Goal: Check status: Check status

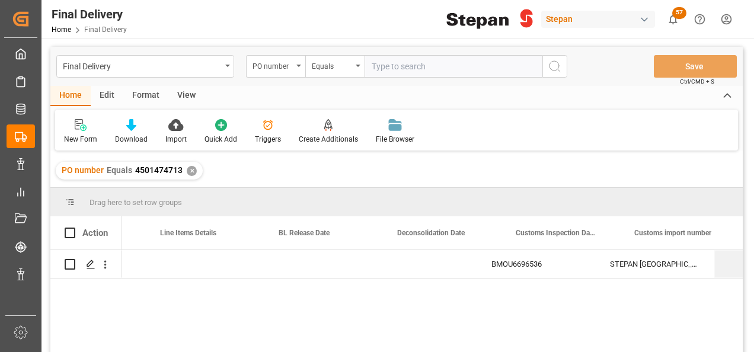
scroll to position [0, 568]
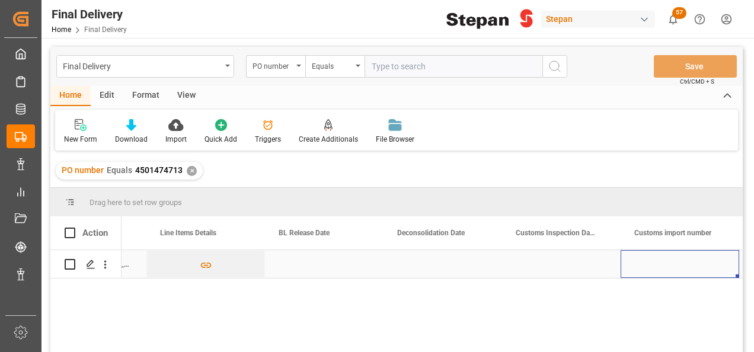
click at [647, 255] on div "Press SPACE to select this row." at bounding box center [679, 264] width 119 height 28
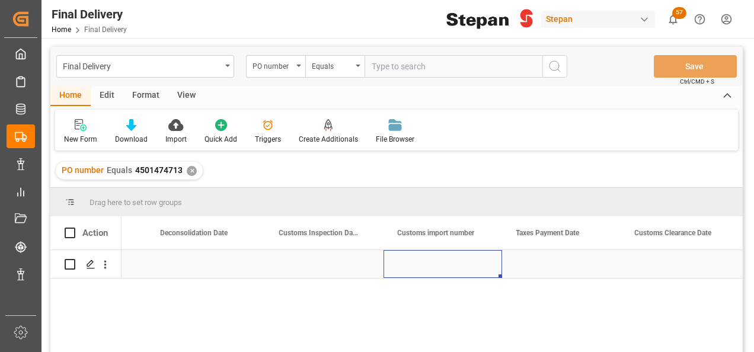
click at [432, 267] on div "Press SPACE to select this row." at bounding box center [442, 264] width 119 height 28
click at [432, 267] on input "Press SPACE to select this row." at bounding box center [443, 271] width 100 height 23
paste input "25 43 1742 5002728"
type input "25 43 1742 5002728"
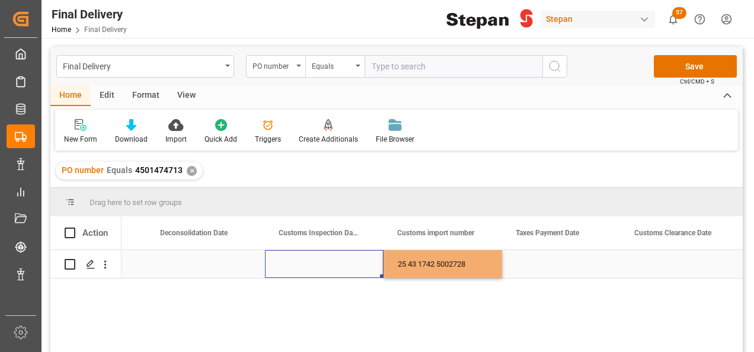
click at [348, 258] on div "Press SPACE to select this row." at bounding box center [324, 264] width 119 height 28
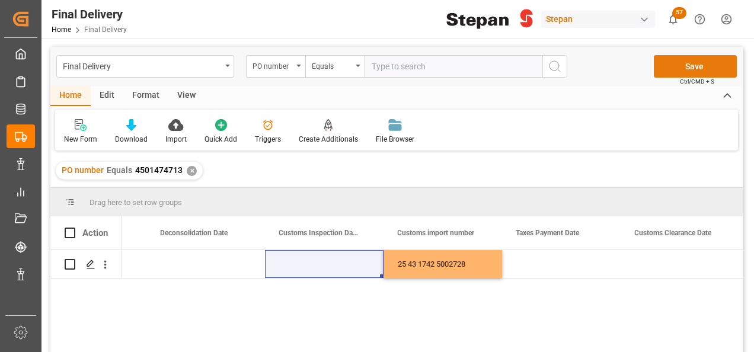
click at [684, 65] on button "Save" at bounding box center [695, 66] width 83 height 23
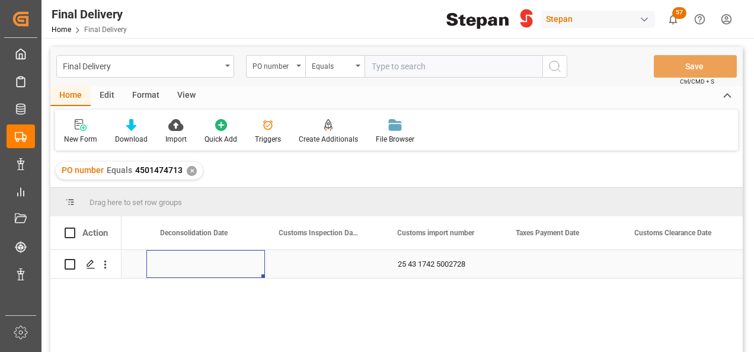
click at [219, 261] on div "Press SPACE to select this row." at bounding box center [205, 264] width 119 height 28
click at [299, 62] on div "PO number" at bounding box center [275, 66] width 59 height 23
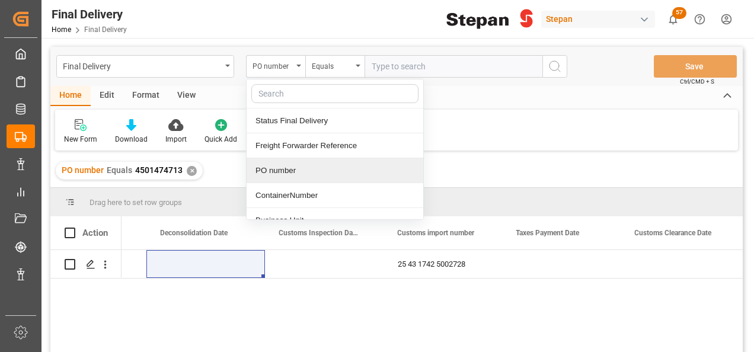
click at [278, 175] on div "PO number" at bounding box center [335, 170] width 177 height 25
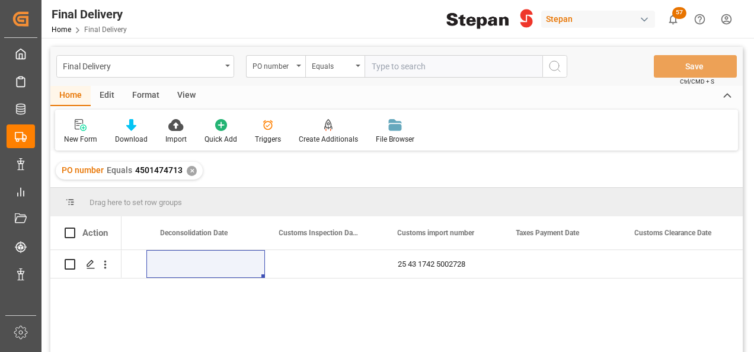
click at [382, 66] on input "text" at bounding box center [453, 66] width 178 height 23
paste input "4501474714"
type input "4501474714"
click at [559, 64] on icon "search button" at bounding box center [555, 66] width 14 height 14
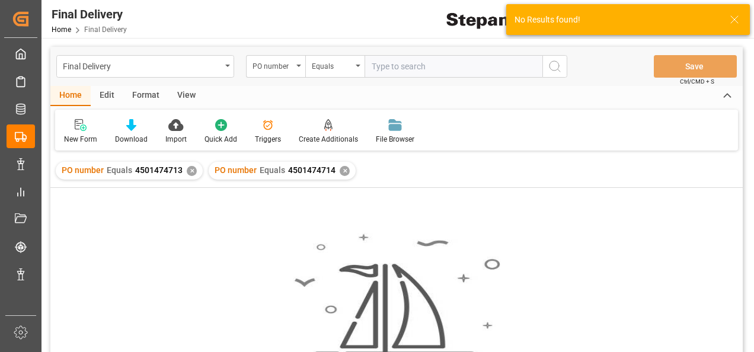
click at [192, 171] on div "✕" at bounding box center [192, 171] width 10 height 10
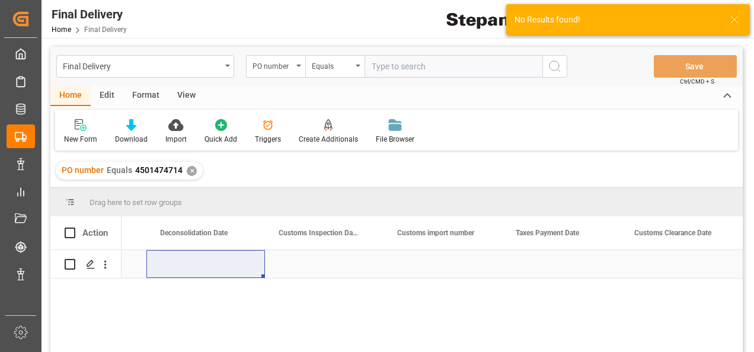
click at [425, 260] on div "Press SPACE to select this row." at bounding box center [442, 264] width 119 height 28
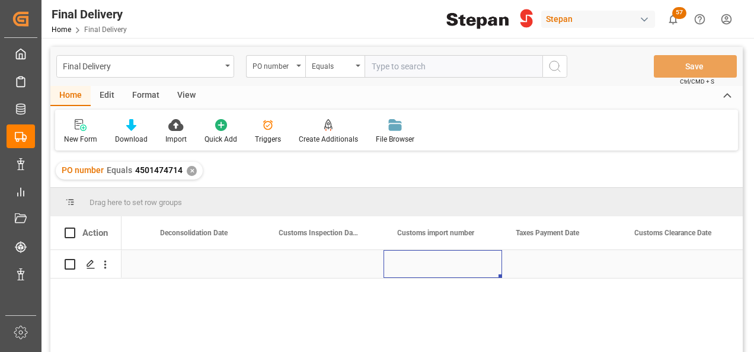
click at [425, 260] on div "Press SPACE to select this row." at bounding box center [442, 264] width 119 height 28
click at [425, 260] on input "Press SPACE to select this row." at bounding box center [443, 271] width 100 height 23
click at [423, 271] on input "Press SPACE to select this row." at bounding box center [443, 271] width 100 height 23
paste input "25 43 1742 5002725"
type input "25 43 1742 5002725"
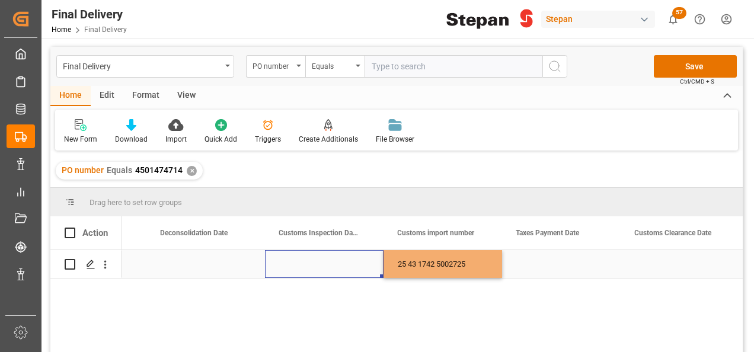
click at [332, 267] on div "Press SPACE to select this row." at bounding box center [324, 264] width 119 height 28
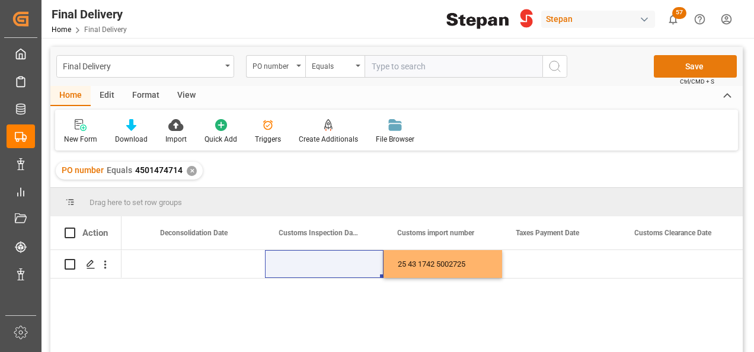
click at [679, 68] on button "Save" at bounding box center [695, 66] width 83 height 23
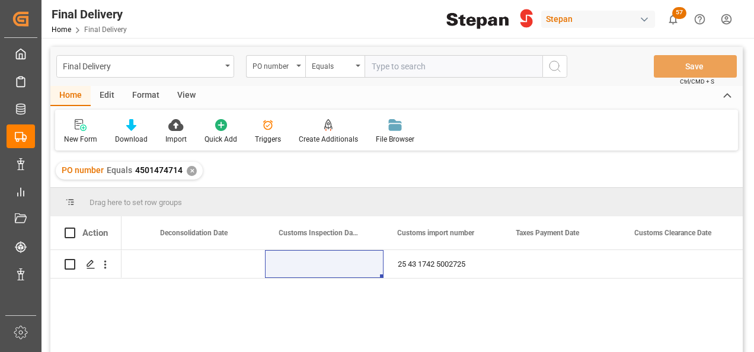
click at [388, 61] on input "text" at bounding box center [453, 66] width 178 height 23
paste input "4501482177"
type input "4501482177"
click at [557, 67] on icon "search button" at bounding box center [555, 66] width 14 height 14
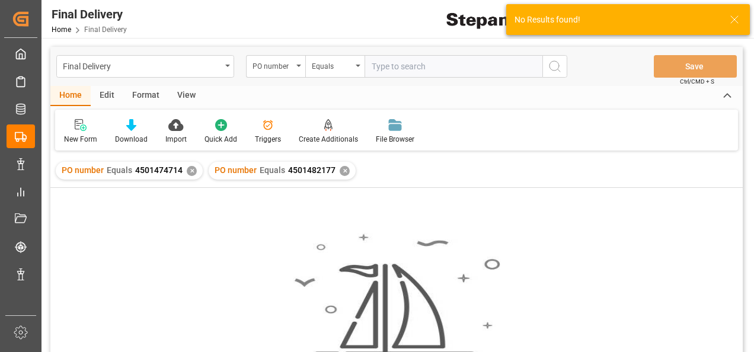
click at [191, 174] on div "✕" at bounding box center [192, 171] width 10 height 10
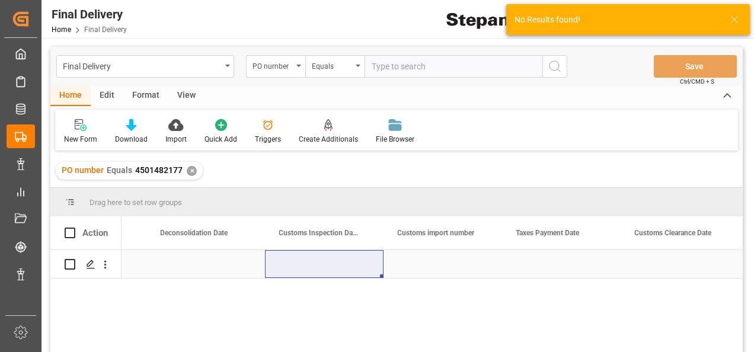
click at [423, 263] on div "Press SPACE to select this row." at bounding box center [442, 264] width 119 height 28
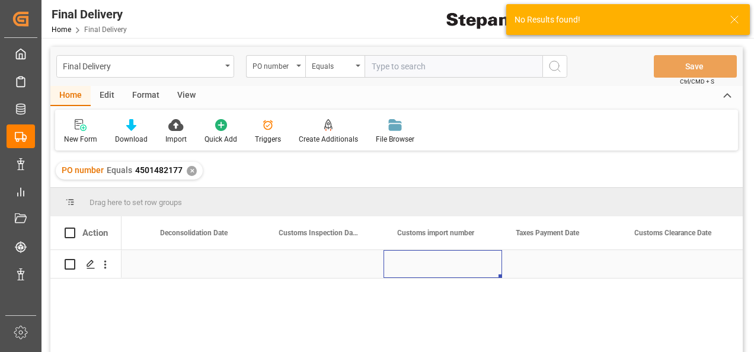
click at [423, 263] on div "Press SPACE to select this row." at bounding box center [442, 264] width 119 height 28
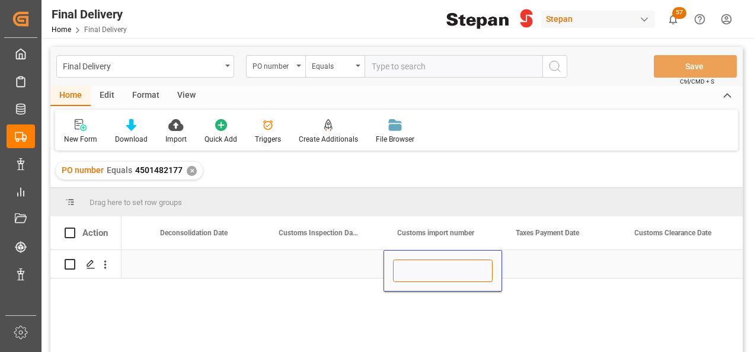
click at [413, 271] on input "Press SPACE to select this row." at bounding box center [443, 271] width 100 height 23
paste input "25 43 1742 5002733"
type input "25 43 1742 5002733"
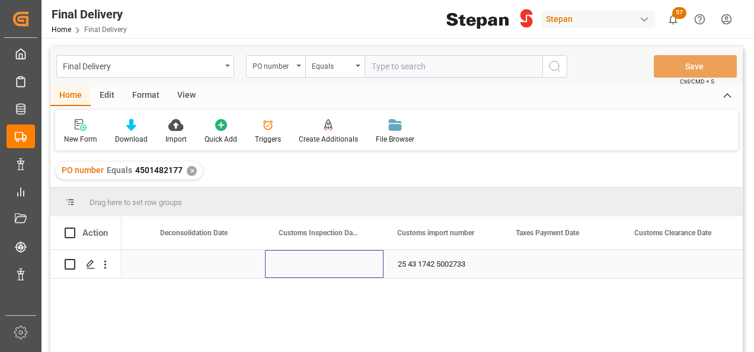
click at [322, 265] on div "Press SPACE to select this row." at bounding box center [324, 264] width 119 height 28
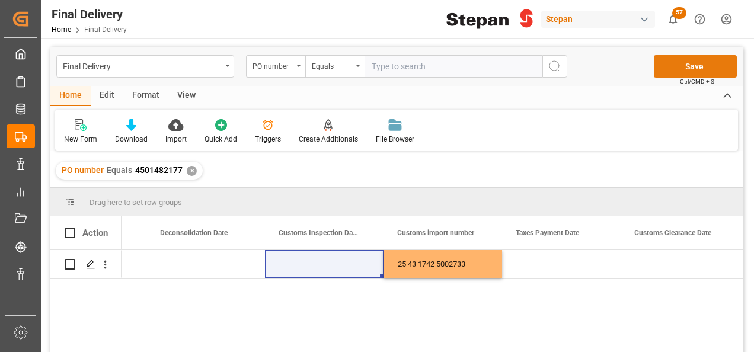
click at [693, 72] on button "Save" at bounding box center [695, 66] width 83 height 23
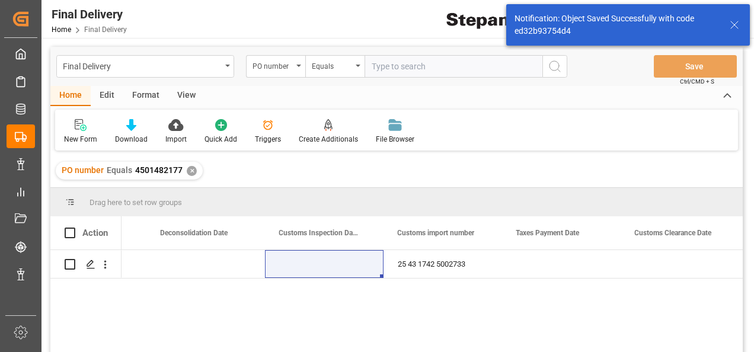
click at [190, 171] on div "✕" at bounding box center [192, 171] width 10 height 10
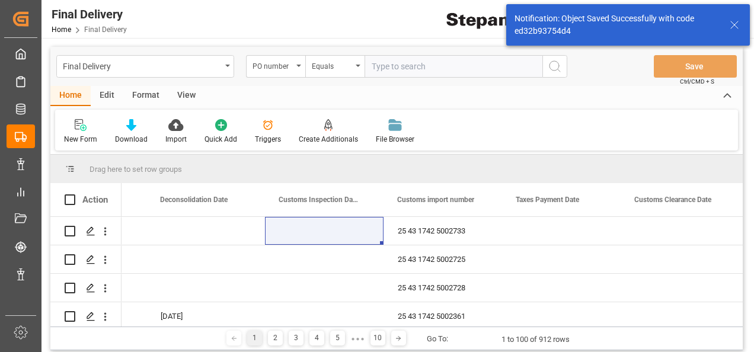
scroll to position [0, 805]
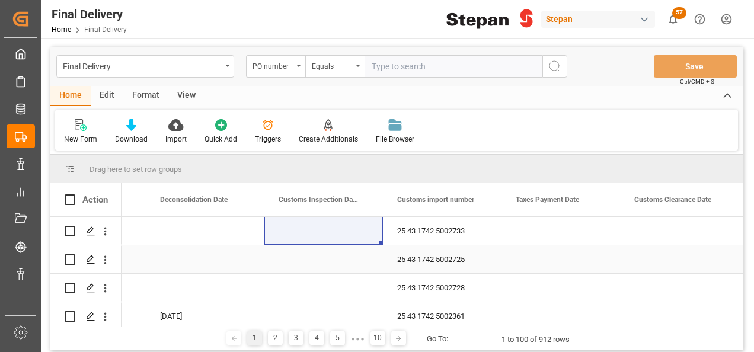
click at [283, 269] on div "Press SPACE to select this row." at bounding box center [323, 259] width 119 height 28
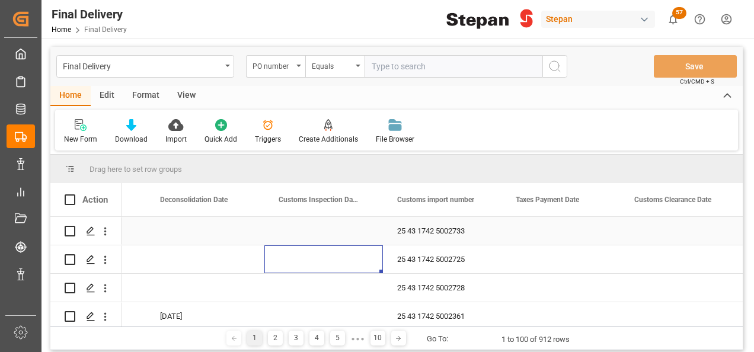
click at [301, 235] on div "Press SPACE to select this row." at bounding box center [323, 231] width 119 height 28
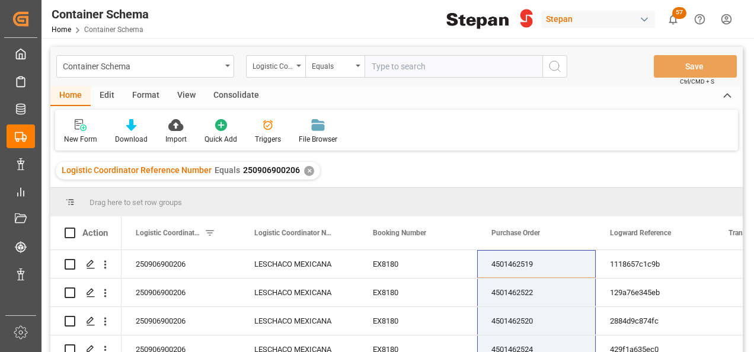
click at [304, 172] on div "✕" at bounding box center [309, 171] width 10 height 10
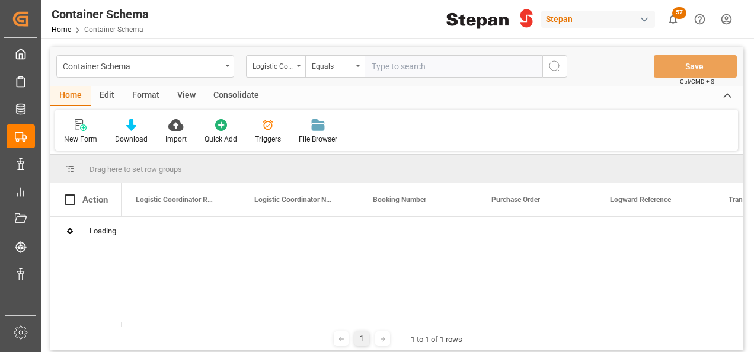
click at [296, 64] on div "Logistic Coordinator Reference Number" at bounding box center [275, 66] width 59 height 23
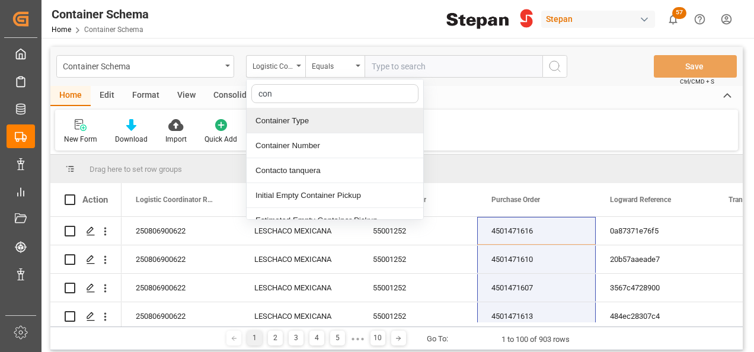
type input "cont"
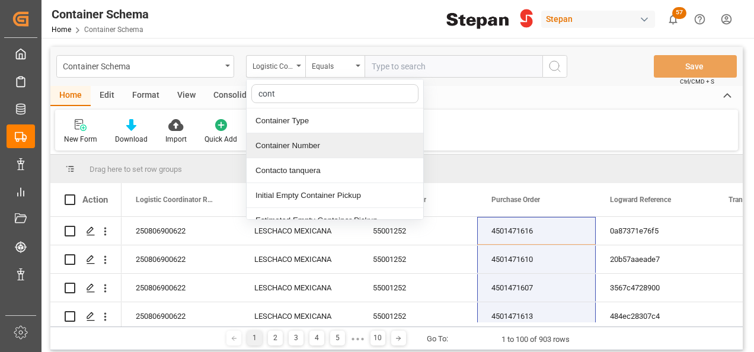
click at [276, 140] on div "Container Number" at bounding box center [335, 145] width 177 height 25
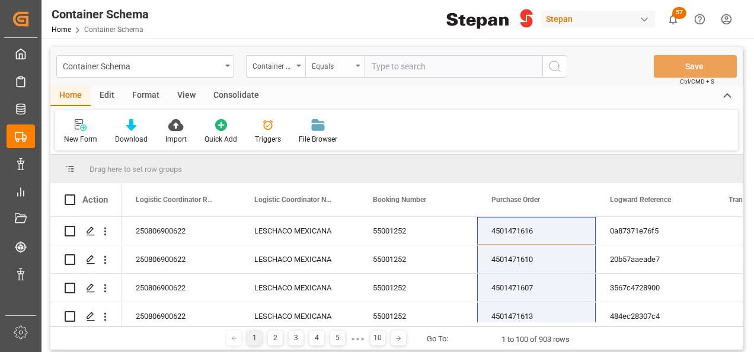
click at [353, 62] on div "Equals" at bounding box center [334, 66] width 59 height 23
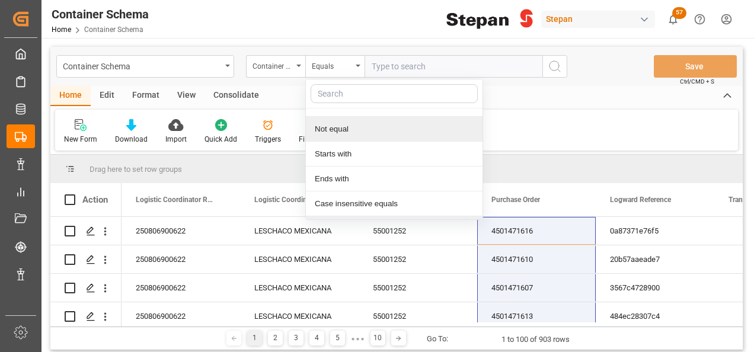
scroll to position [87, 0]
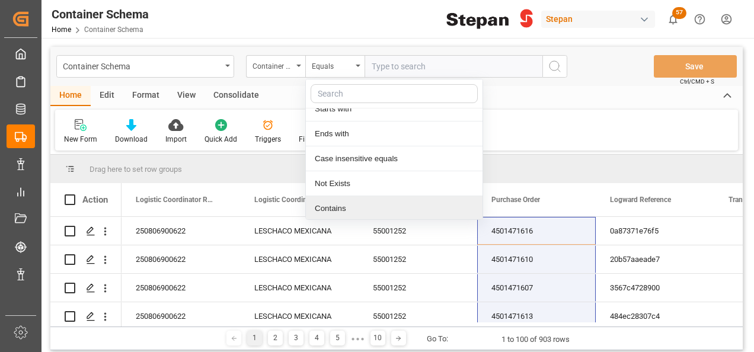
click at [340, 207] on div "Contains" at bounding box center [394, 208] width 177 height 25
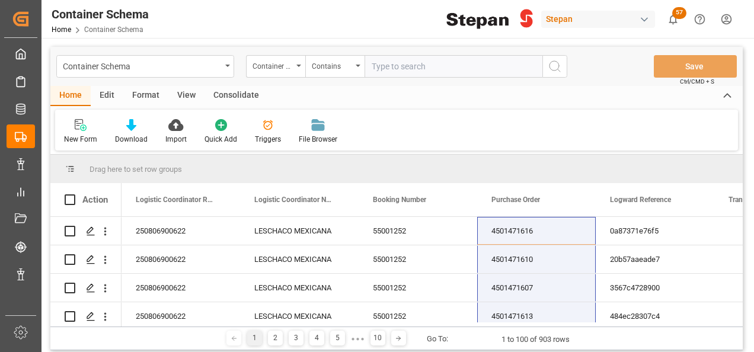
paste input "LEGU1229798"
paste input "TIFU2252772"
paste input "LEGU8261024"
paste input "TIFU1779244"
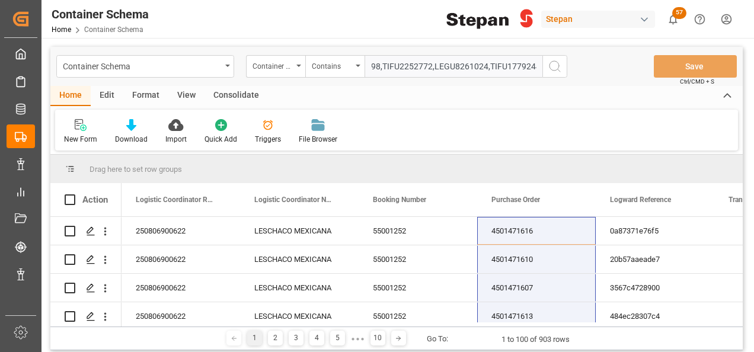
type input "LEGU1229798,TIFU2252772,LEGU8261024,TIFU1779244"
click at [558, 63] on circle "search button" at bounding box center [553, 65] width 9 height 9
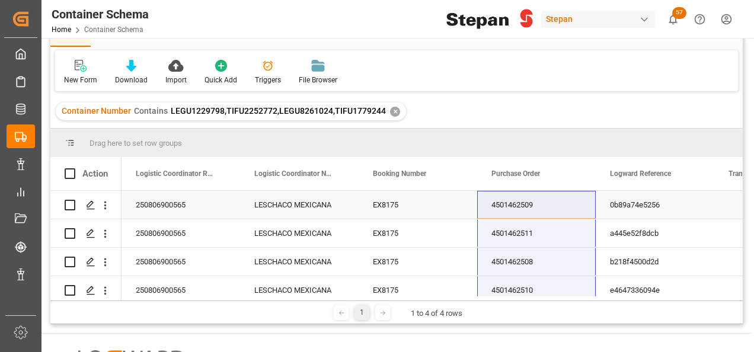
click at [486, 210] on div "4501462509" at bounding box center [536, 205] width 119 height 28
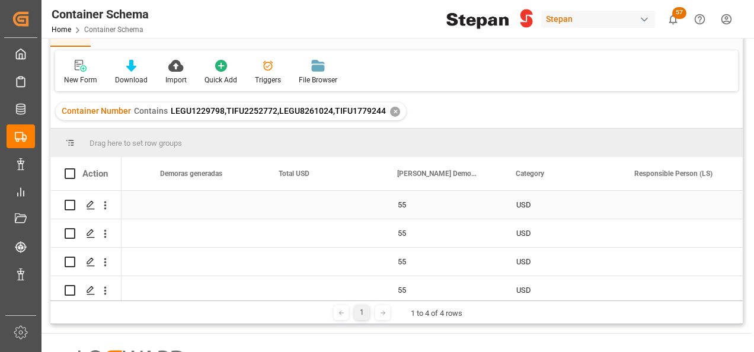
scroll to position [0, 2345]
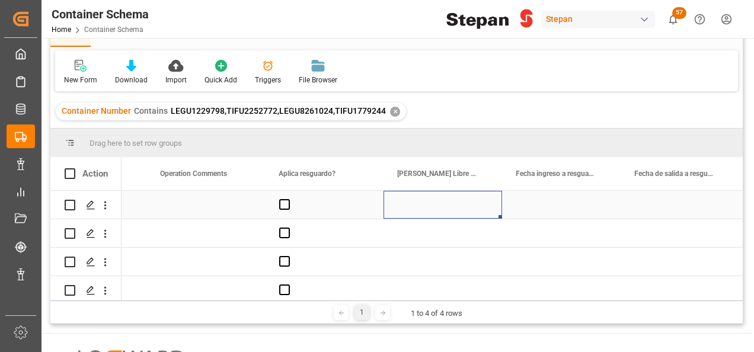
click at [444, 212] on div "Press SPACE to select this row." at bounding box center [442, 205] width 119 height 28
click at [423, 207] on input "Press SPACE to select this row." at bounding box center [443, 211] width 100 height 23
type input "12"
click at [351, 202] on div "Press SPACE to select this row." at bounding box center [324, 205] width 119 height 28
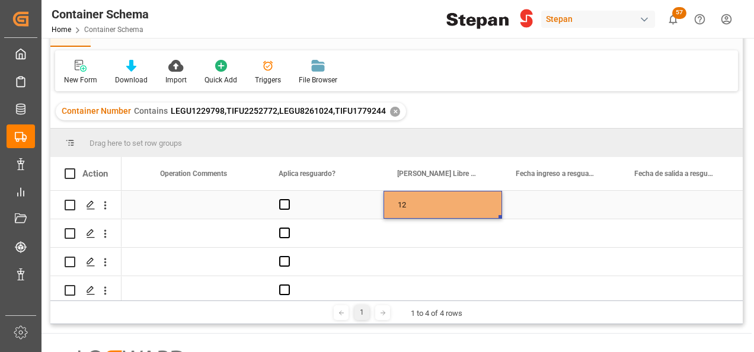
click at [425, 201] on div "12" at bounding box center [442, 205] width 119 height 28
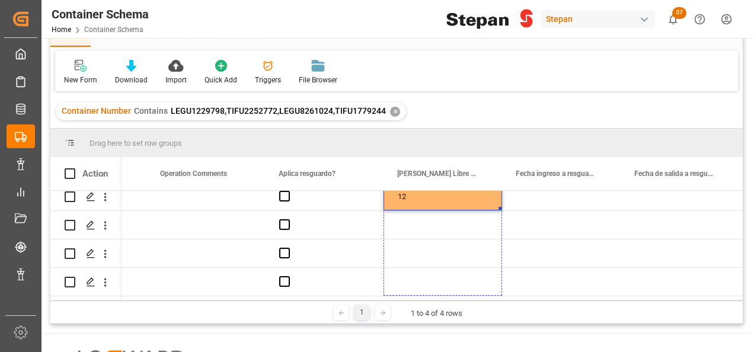
drag, startPoint x: 500, startPoint y: 216, endPoint x: 491, endPoint y: 332, distance: 116.5
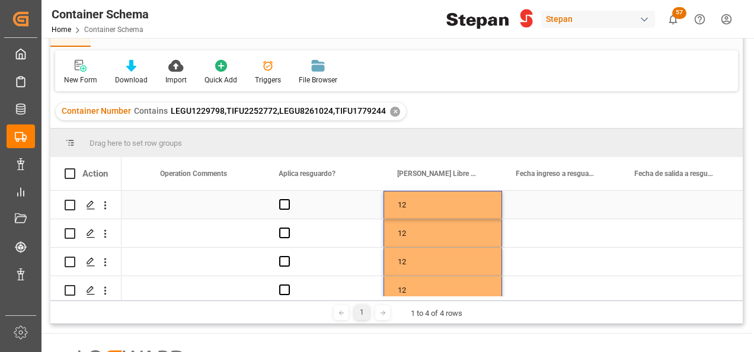
click at [540, 205] on div "Press SPACE to select this row." at bounding box center [561, 205] width 119 height 28
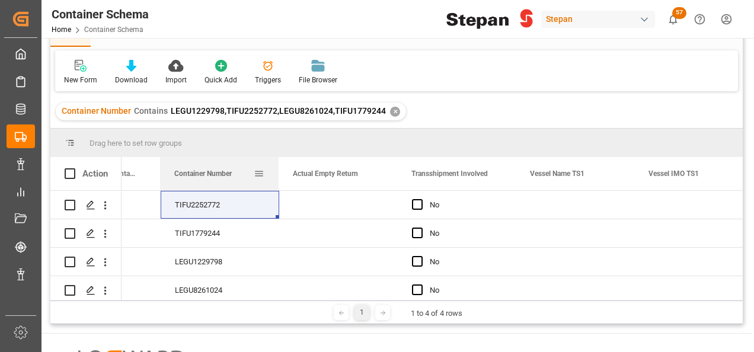
drag, startPoint x: 526, startPoint y: 179, endPoint x: 161, endPoint y: 188, distance: 365.1
click at [161, 188] on div "Container Number" at bounding box center [219, 173] width 119 height 33
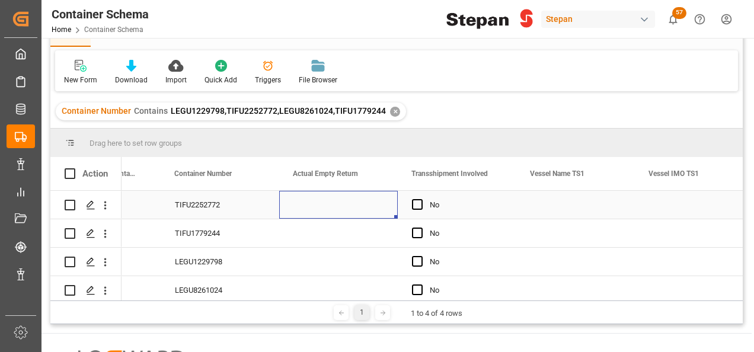
click at [326, 212] on div "Press SPACE to select this row." at bounding box center [338, 205] width 119 height 28
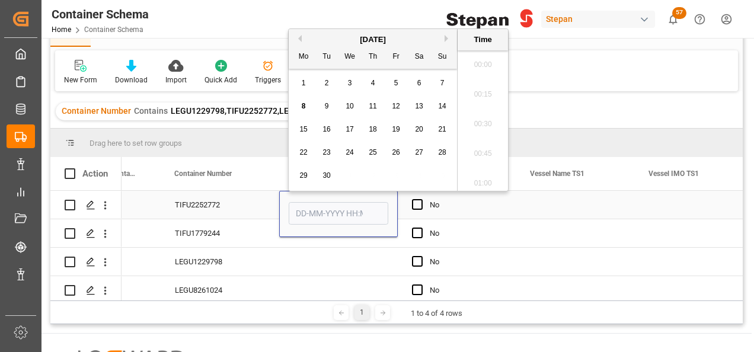
scroll to position [1722, 0]
click at [300, 40] on button "Previous Month" at bounding box center [298, 38] width 7 height 7
click at [396, 177] on span "29" at bounding box center [396, 175] width 8 height 8
type input "29-08-2025 00:00"
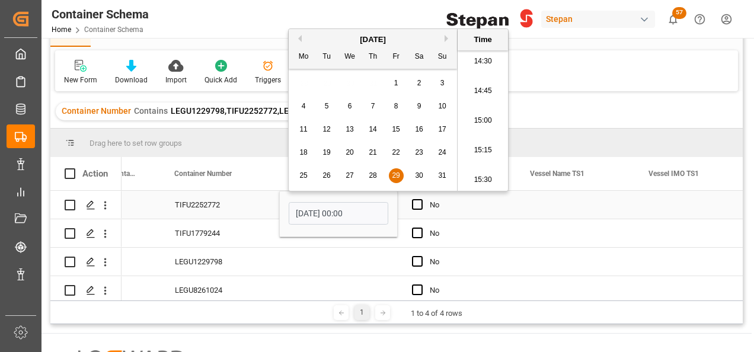
click at [250, 204] on div "TIFU2252772" at bounding box center [220, 205] width 119 height 28
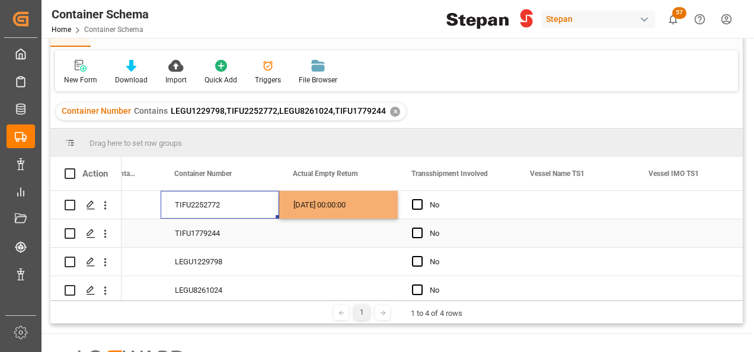
click at [313, 236] on div "Press SPACE to select this row." at bounding box center [338, 233] width 119 height 28
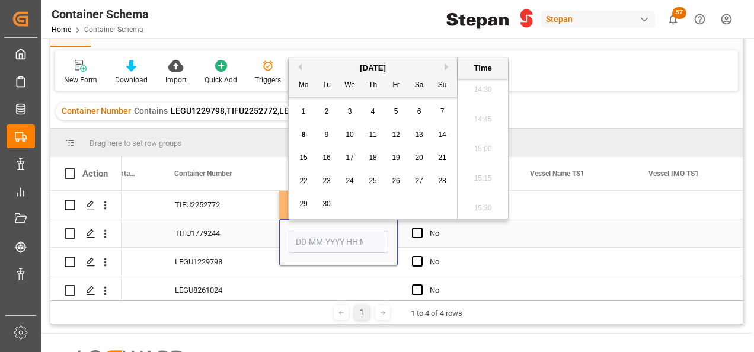
click at [327, 242] on input "Press SPACE to select this row." at bounding box center [339, 242] width 100 height 23
click at [302, 241] on input "Press SPACE to select this row." at bounding box center [339, 242] width 100 height 23
click at [302, 114] on span "1" at bounding box center [304, 111] width 4 height 8
type input "01-09-2025 00:00"
click at [272, 264] on div "LEGU1229798" at bounding box center [220, 262] width 119 height 28
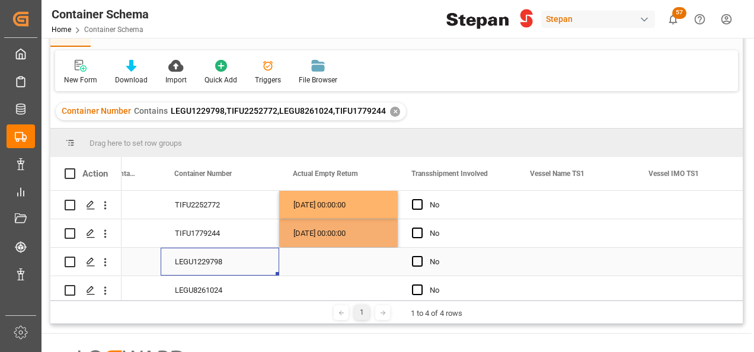
click at [299, 262] on div "Press SPACE to select this row." at bounding box center [338, 262] width 119 height 28
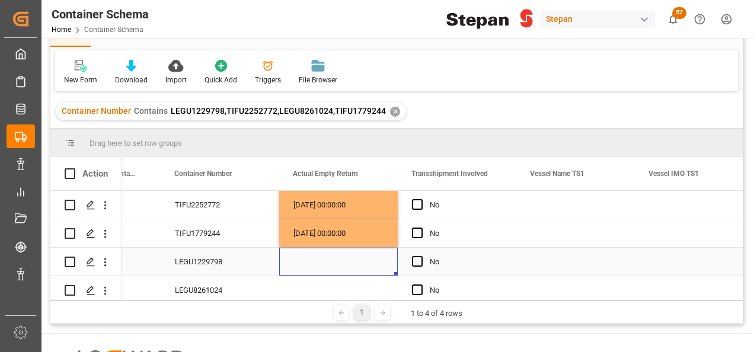
click at [309, 261] on div "Press SPACE to select this row." at bounding box center [338, 262] width 119 height 28
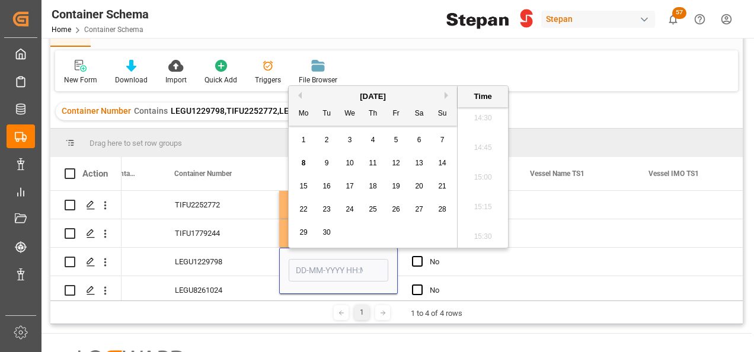
click at [306, 143] on div "1" at bounding box center [303, 140] width 15 height 14
type input "01-09-2025 00:00"
click at [255, 286] on div "LEGU8261024" at bounding box center [220, 290] width 119 height 28
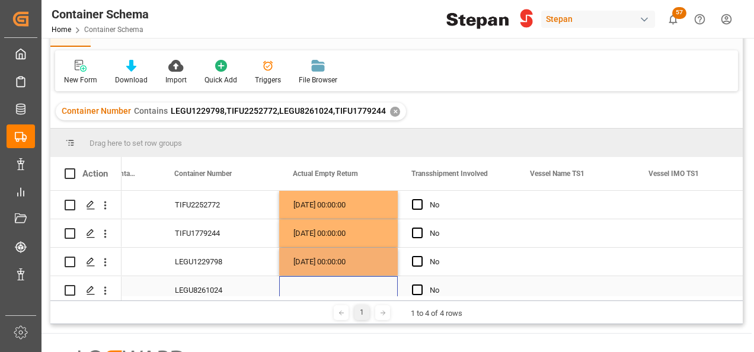
click at [328, 289] on div "Press SPACE to select this row." at bounding box center [338, 290] width 119 height 28
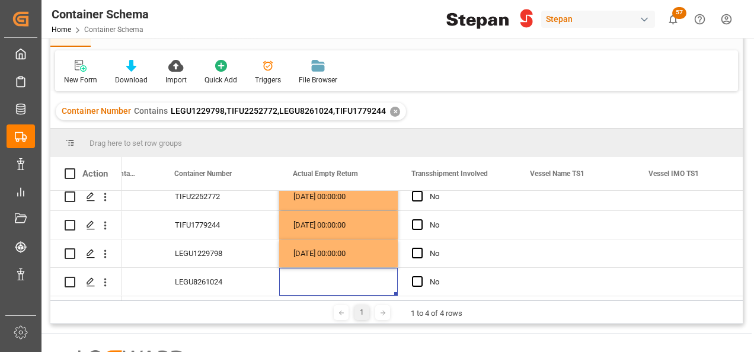
scroll to position [12, 0]
click at [311, 271] on div "Press SPACE to select this row." at bounding box center [338, 282] width 119 height 28
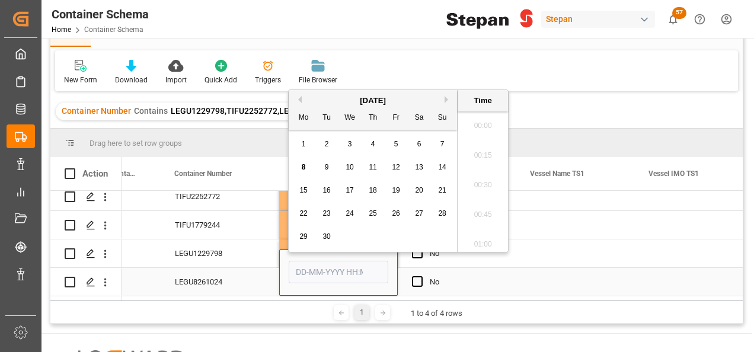
scroll to position [1722, 0]
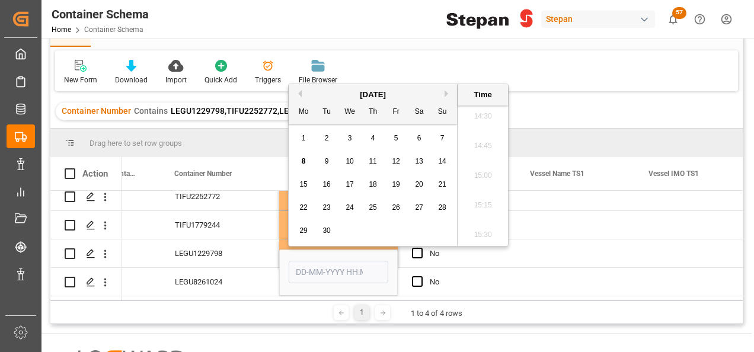
click at [301, 143] on div "1" at bounding box center [303, 139] width 15 height 14
type input "01-09-2025 00:00"
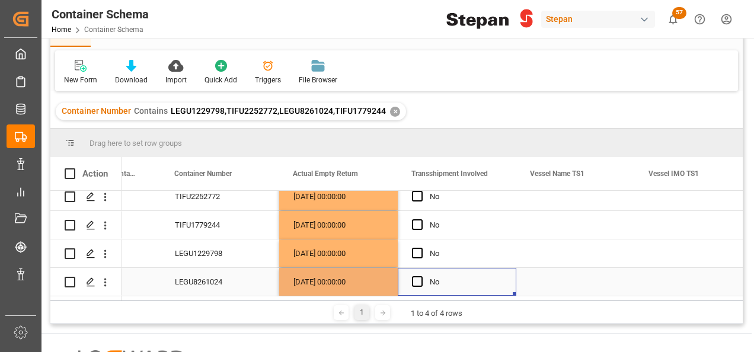
click at [473, 274] on div "No" at bounding box center [466, 281] width 72 height 27
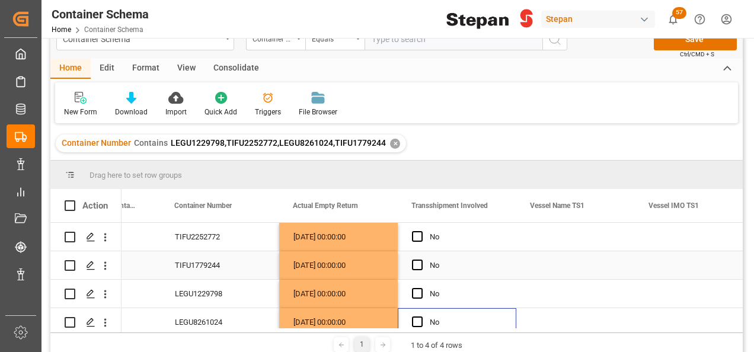
scroll to position [0, 0]
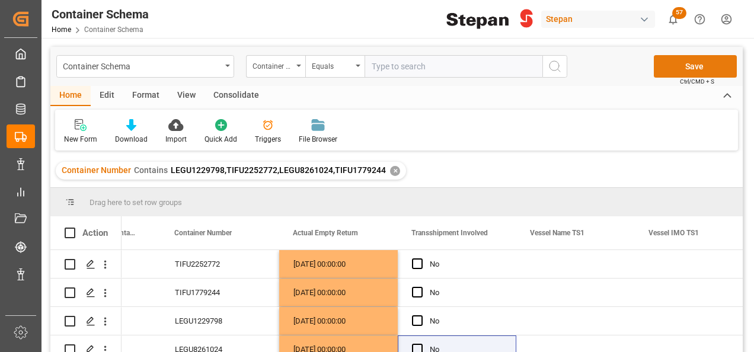
click at [671, 65] on button "Save" at bounding box center [695, 66] width 83 height 23
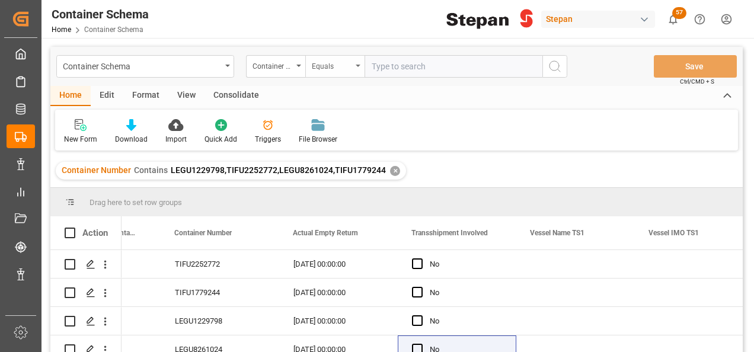
click at [352, 66] on div "Equals" at bounding box center [334, 66] width 59 height 23
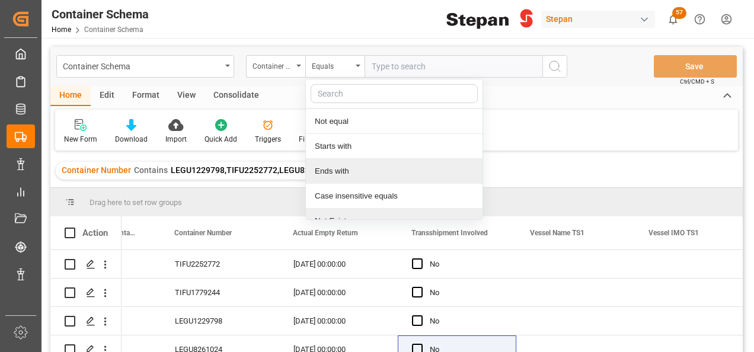
scroll to position [87, 0]
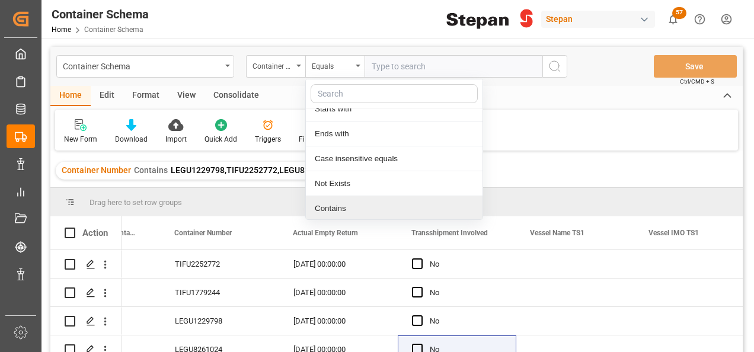
click at [334, 207] on div "Contains" at bounding box center [394, 208] width 177 height 25
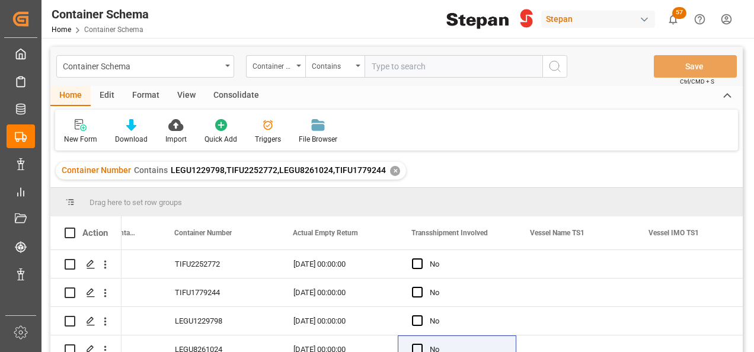
paste input "TIFU1777940"
paste input "RLTU2091873"
paste input "RLTU2086434"
paste input "RLTU2082017"
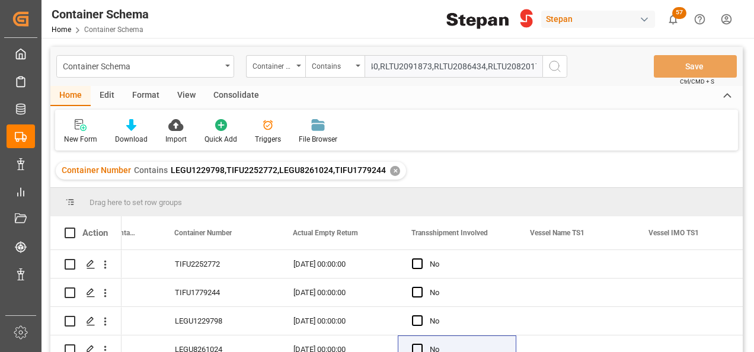
type input "TIFU1777940,RLTU2091873,RLTU2086434,RLTU2082017"
click at [391, 172] on div "✕" at bounding box center [395, 171] width 10 height 10
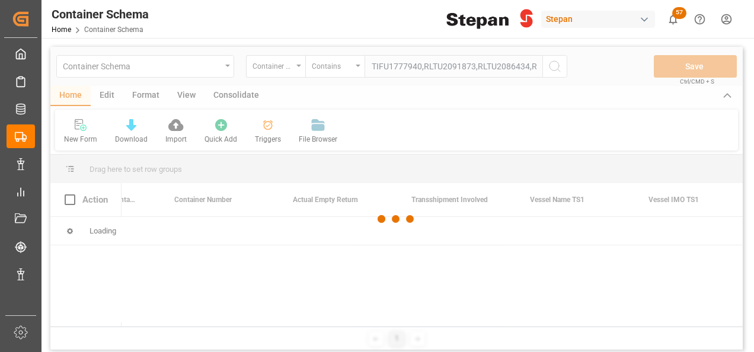
scroll to position [0, 18332]
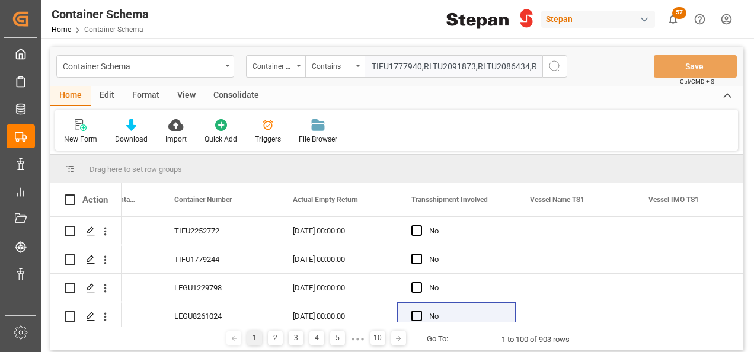
click at [553, 66] on icon "search button" at bounding box center [555, 66] width 14 height 14
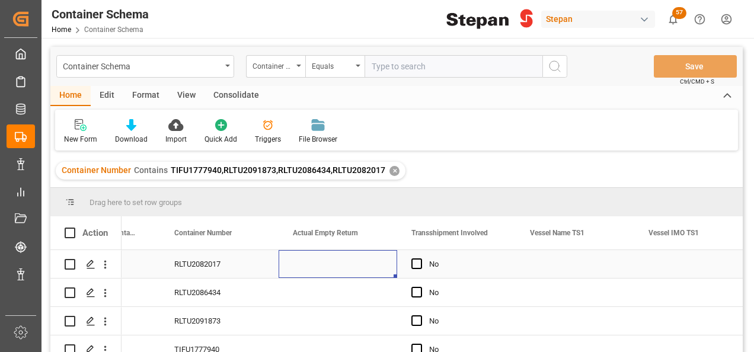
click at [313, 259] on div "Press SPACE to select this row." at bounding box center [338, 264] width 119 height 28
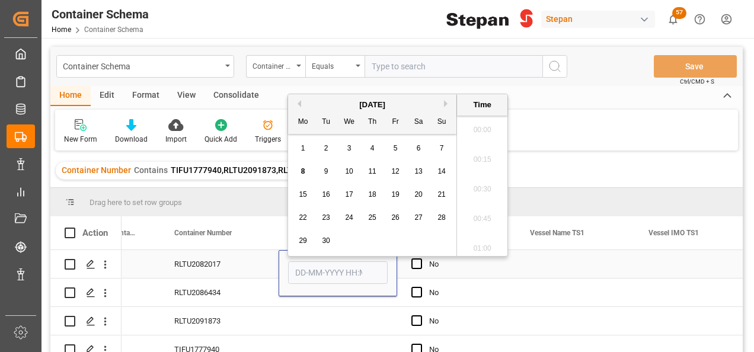
scroll to position [1722, 0]
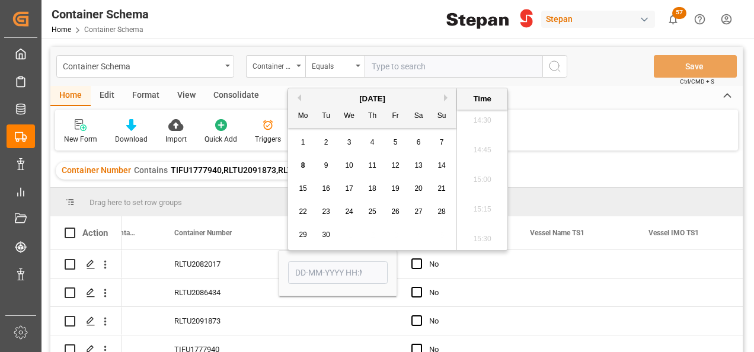
click at [304, 143] on span "1" at bounding box center [303, 142] width 4 height 8
type input "01-09-2025 00:00"
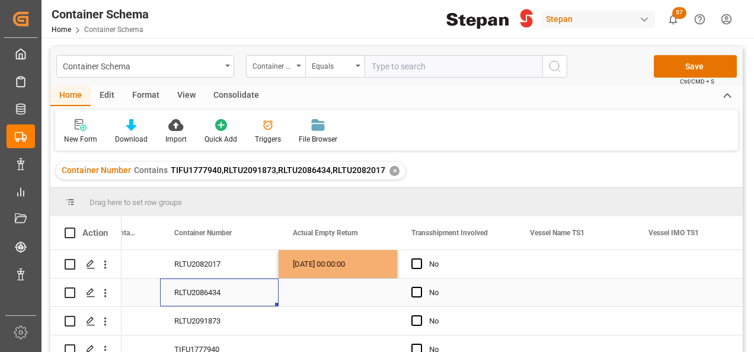
click at [257, 296] on div "RLTU2086434" at bounding box center [219, 293] width 119 height 28
click at [310, 291] on div "Press SPACE to select this row." at bounding box center [338, 293] width 119 height 28
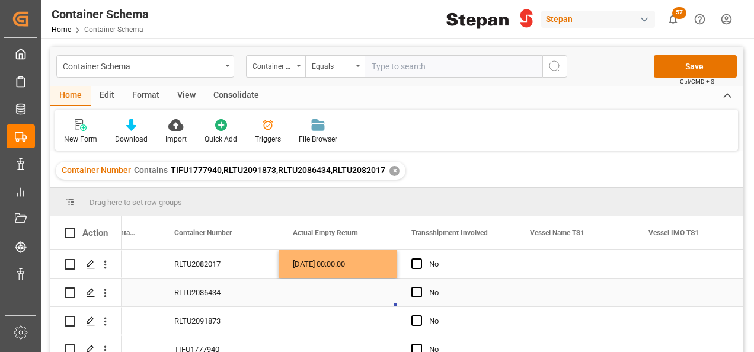
click at [309, 292] on div "Press SPACE to select this row." at bounding box center [338, 293] width 119 height 28
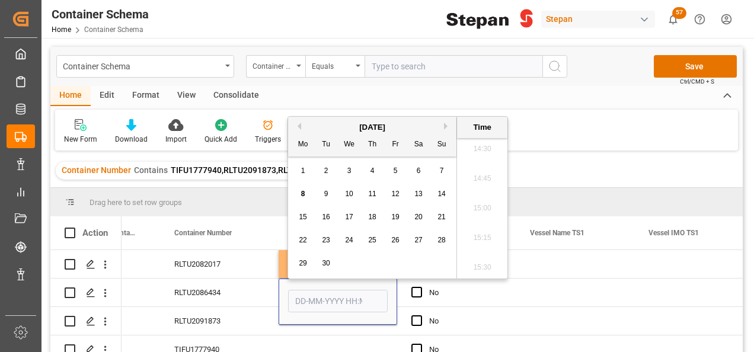
click at [299, 126] on button "Previous Month" at bounding box center [297, 126] width 7 height 7
drag, startPoint x: 376, startPoint y: 269, endPoint x: 369, endPoint y: 268, distance: 7.2
click at [376, 269] on div "28" at bounding box center [372, 264] width 15 height 14
type input "28-08-2025 00:00"
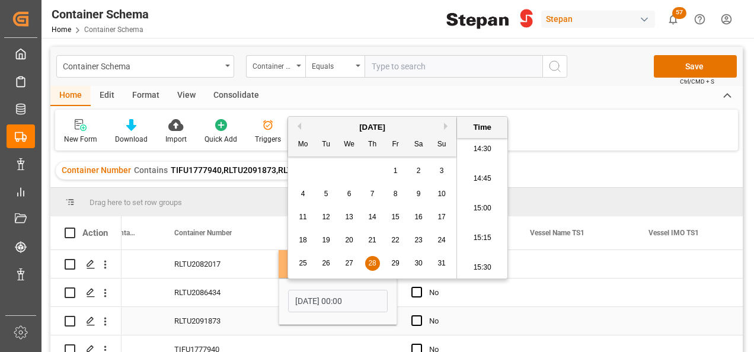
click at [229, 320] on div "RLTU2091873" at bounding box center [219, 321] width 119 height 28
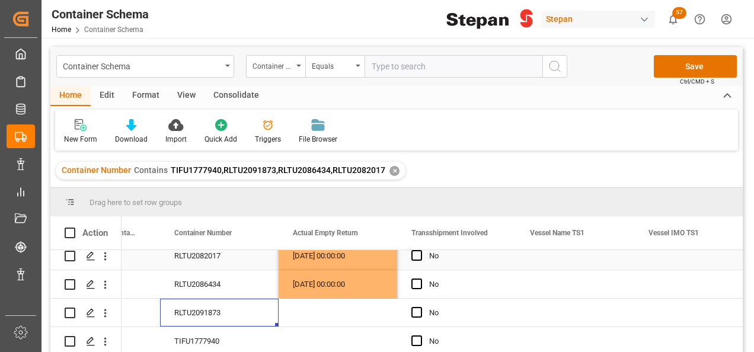
scroll to position [12, 0]
click at [302, 307] on div "Press SPACE to select this row." at bounding box center [338, 313] width 119 height 28
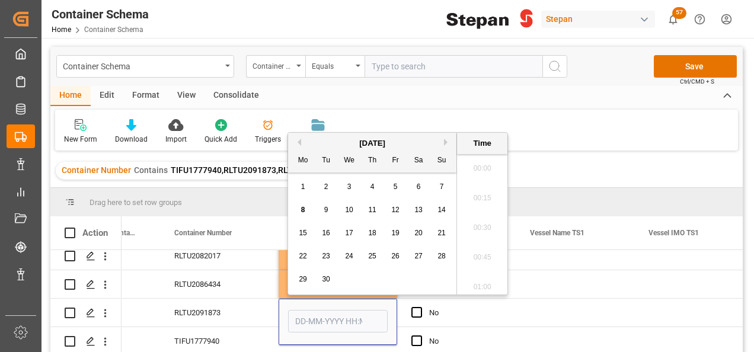
scroll to position [1722, 0]
click at [295, 310] on input "Press SPACE to select this row." at bounding box center [338, 321] width 100 height 23
click at [325, 185] on span "2" at bounding box center [326, 187] width 4 height 8
type input "02-09-2025 00:00"
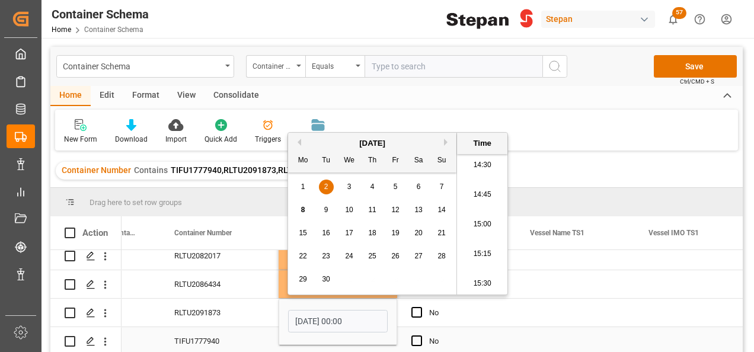
click at [251, 334] on div "TIFU1777940" at bounding box center [219, 341] width 119 height 28
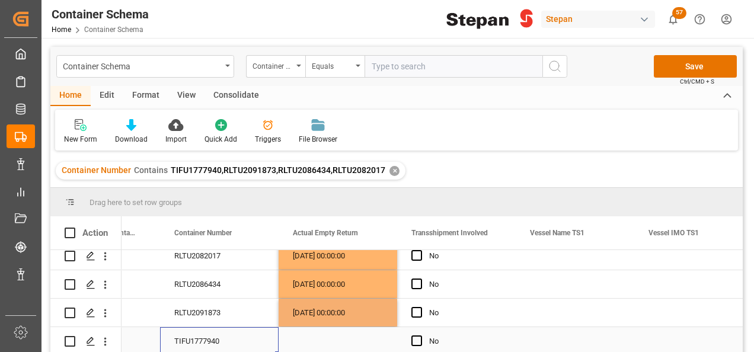
click at [292, 335] on div "Press SPACE to select this row." at bounding box center [338, 341] width 119 height 28
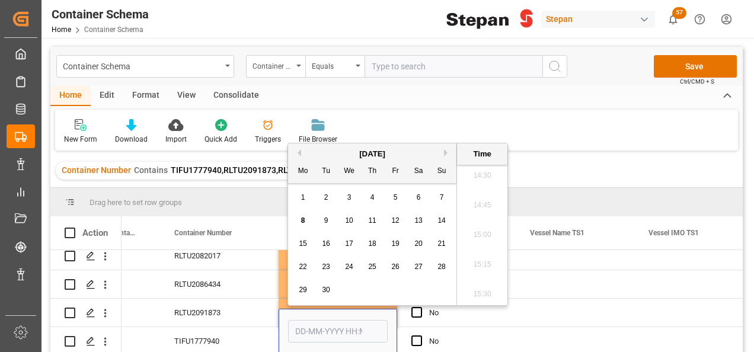
click at [329, 205] on div "1 2 3 4 5 6 7" at bounding box center [373, 197] width 162 height 23
click at [324, 201] on span "2" at bounding box center [326, 197] width 4 height 8
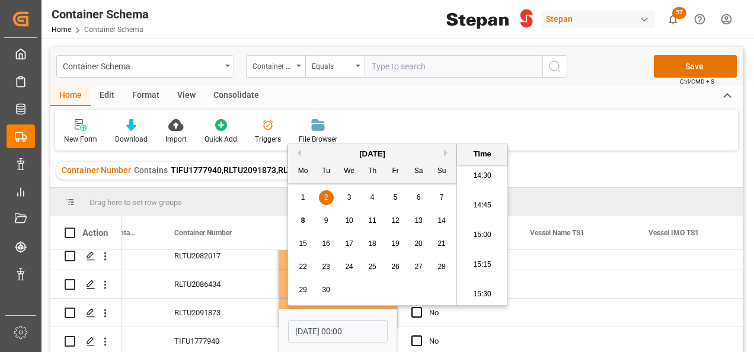
type input "02-09-2025 00:00"
click at [249, 334] on div "TIFU1777940" at bounding box center [219, 341] width 119 height 28
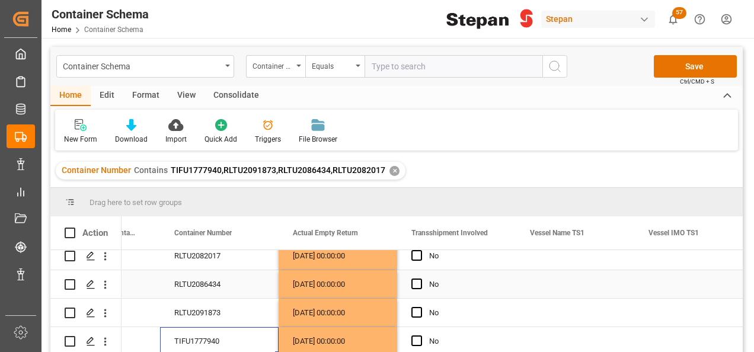
scroll to position [0, 0]
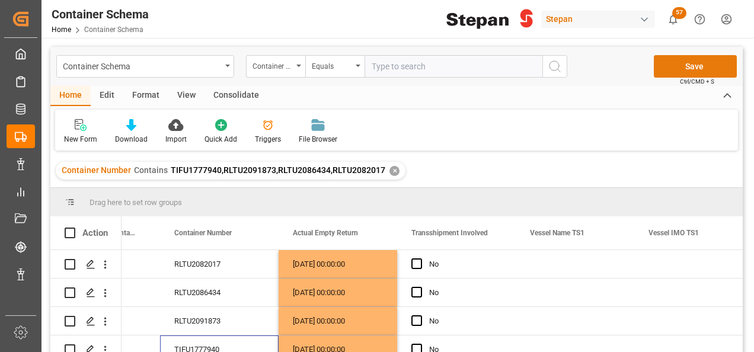
click at [683, 63] on button "Save" at bounding box center [695, 66] width 83 height 23
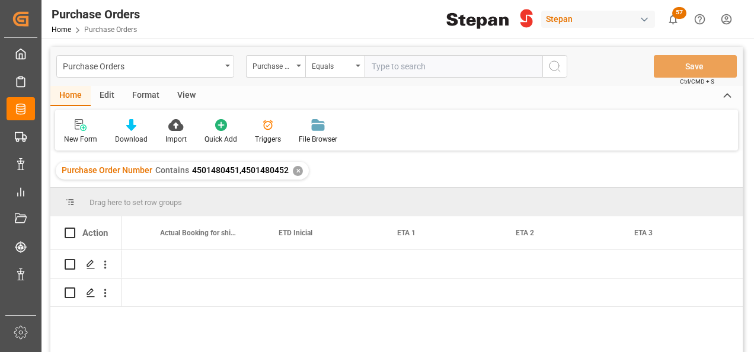
scroll to position [0, 1397]
